Goal: Task Accomplishment & Management: Manage account settings

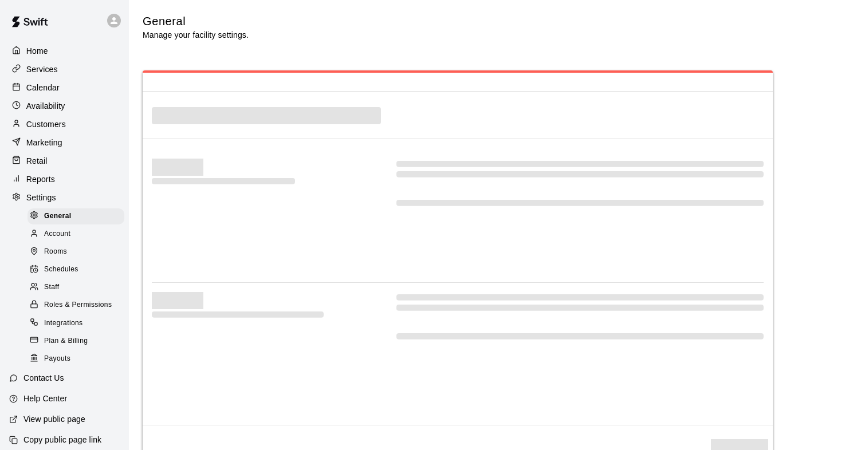
select select "**"
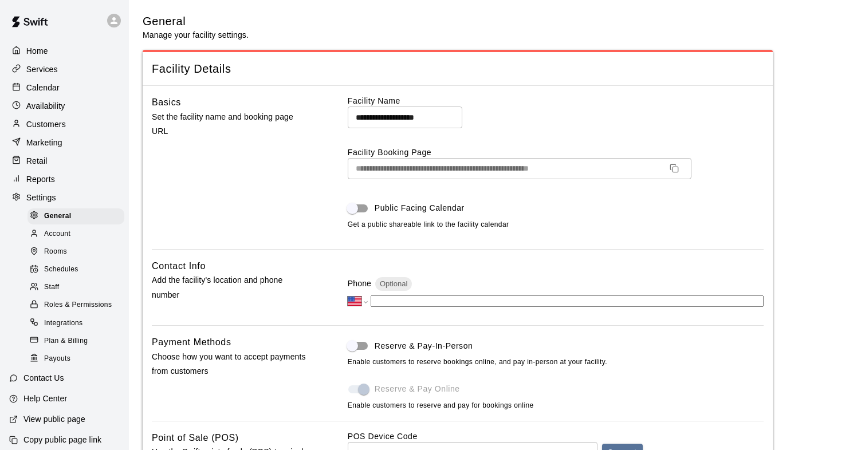
select select "**"
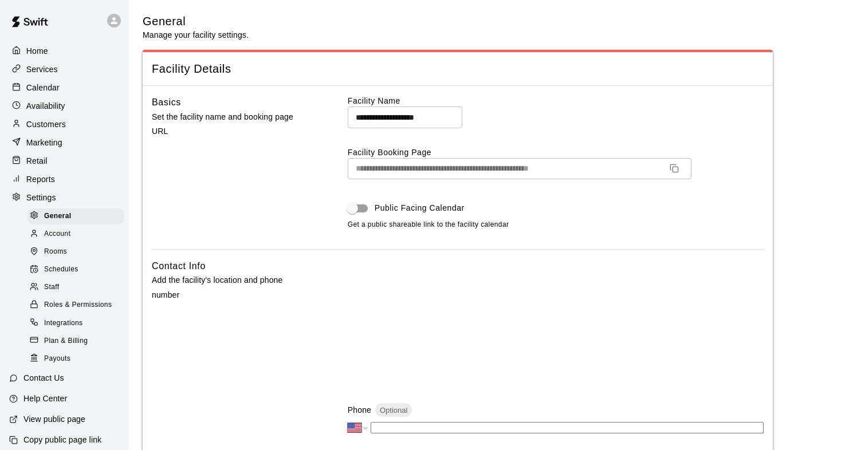
select select "**"
